Goal: Transaction & Acquisition: Purchase product/service

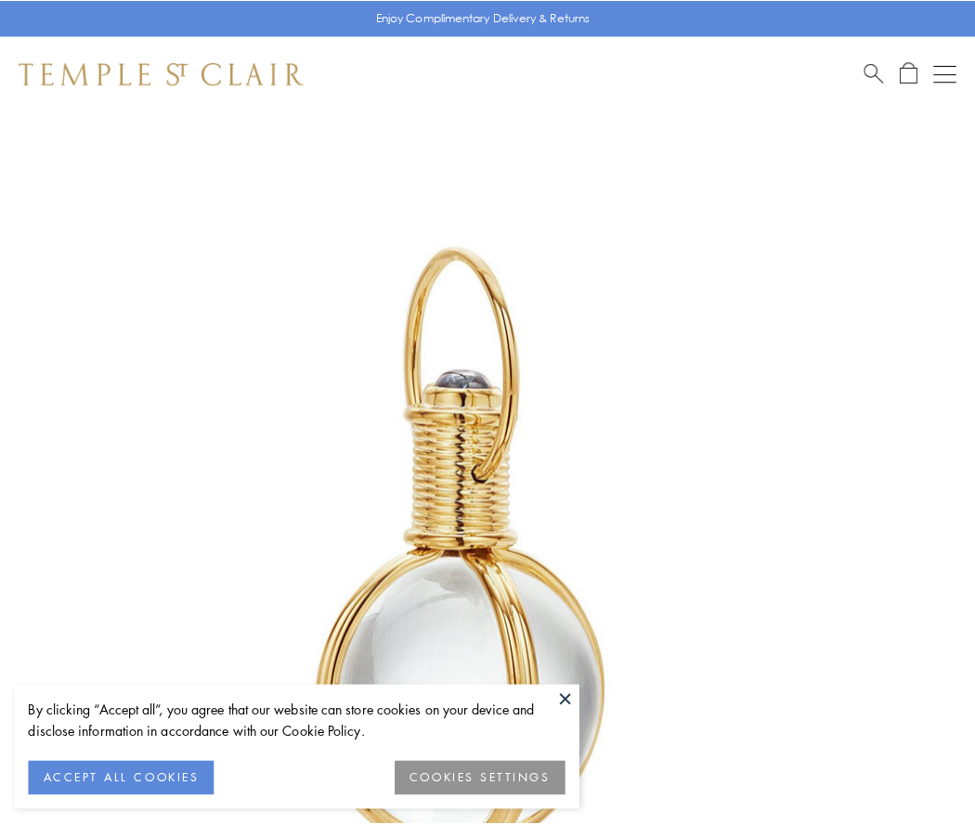
scroll to position [485, 0]
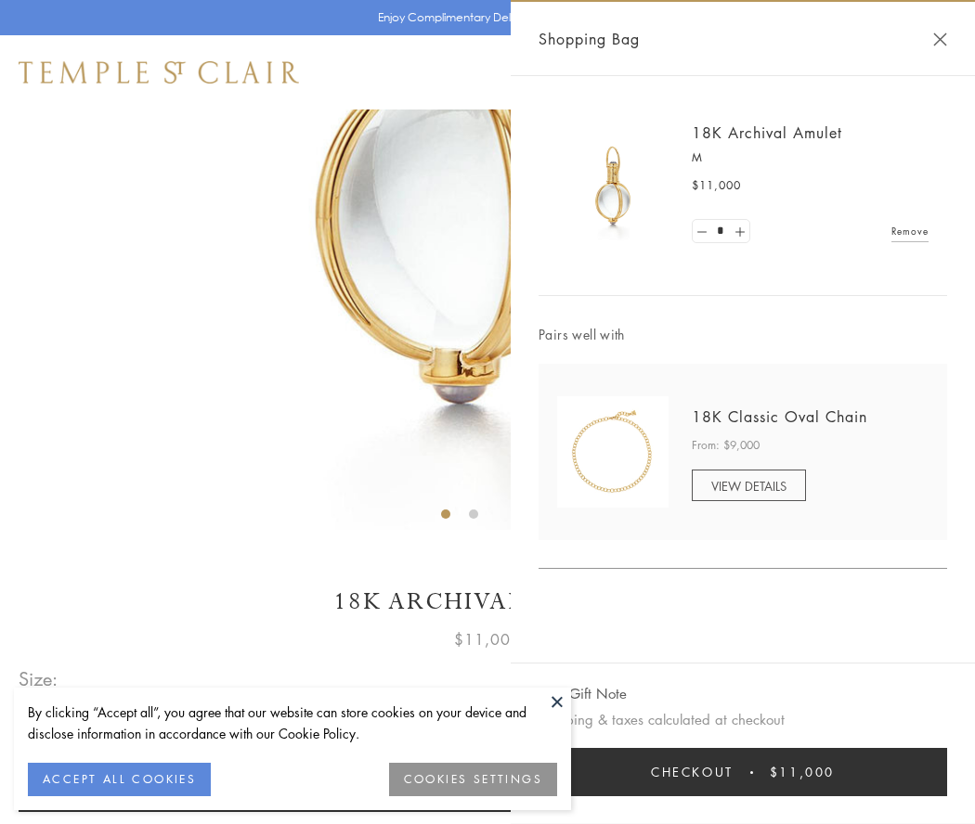
click at [743, 772] on button "Checkout $11,000" at bounding box center [742, 772] width 408 height 48
